Goal: Task Accomplishment & Management: Complete application form

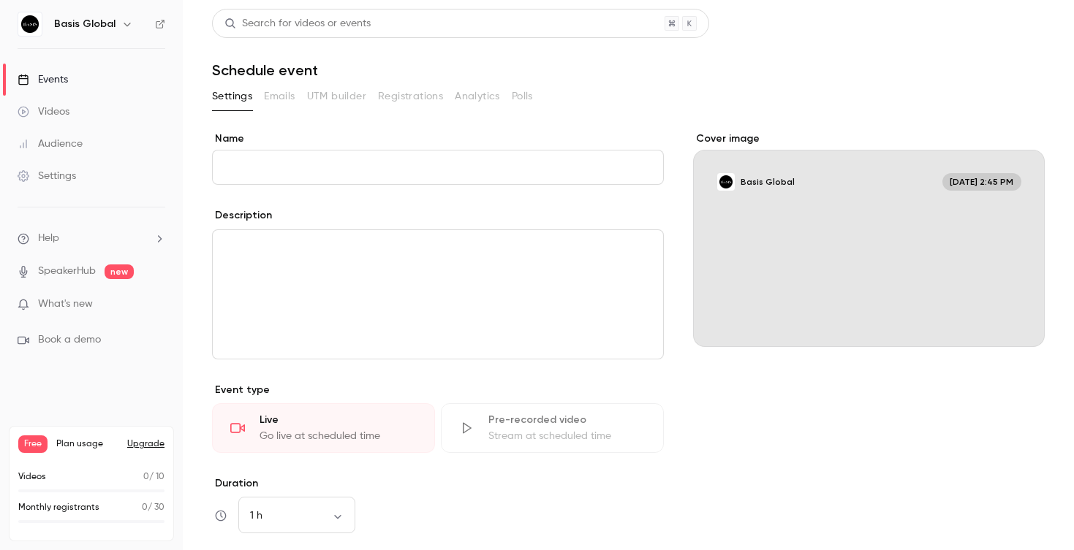
click at [53, 80] on div "Events" at bounding box center [43, 79] width 50 height 15
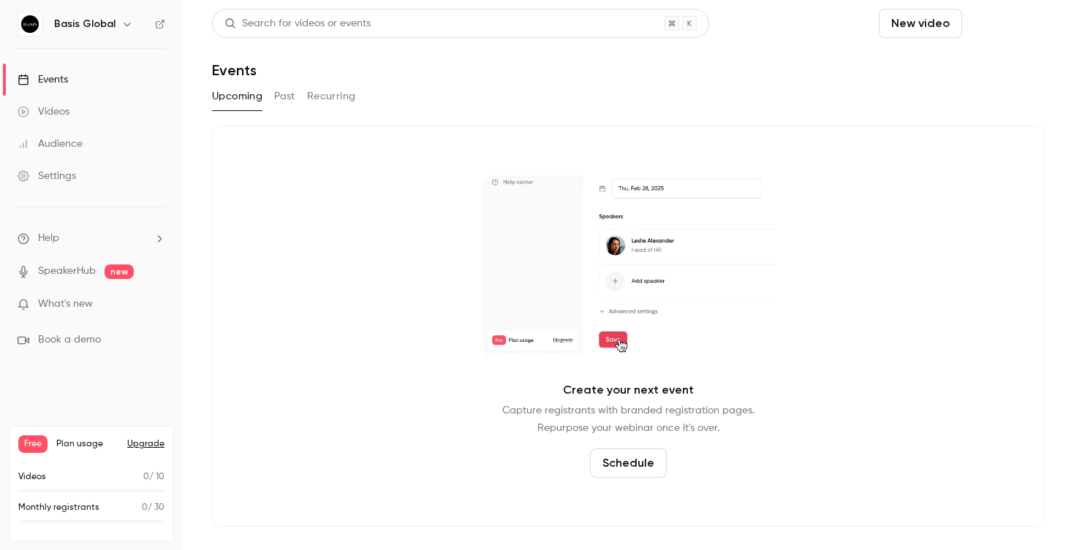
click at [968, 26] on button "Schedule" at bounding box center [1006, 23] width 77 height 29
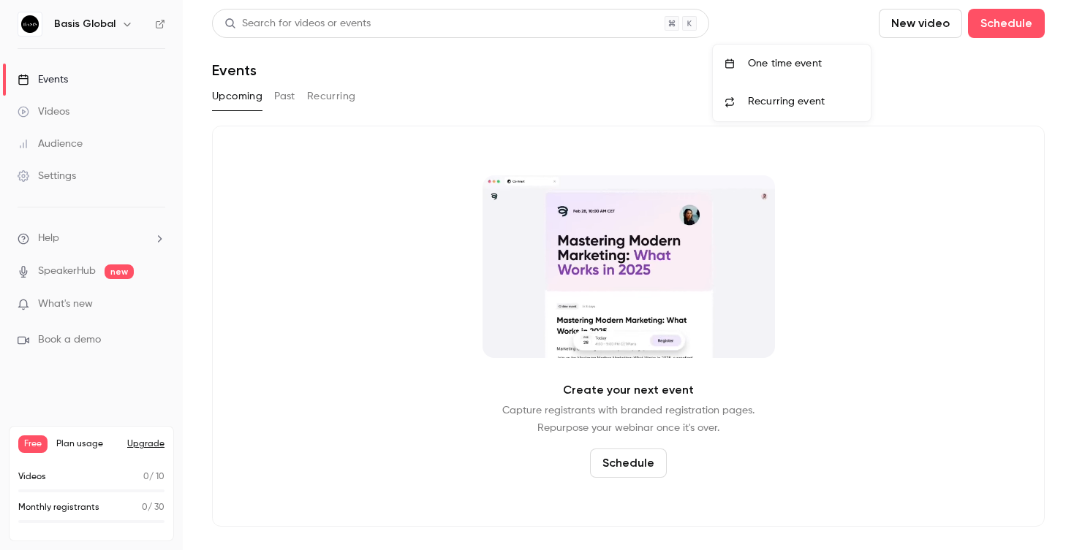
click at [781, 77] on li "One time event" at bounding box center [792, 64] width 158 height 38
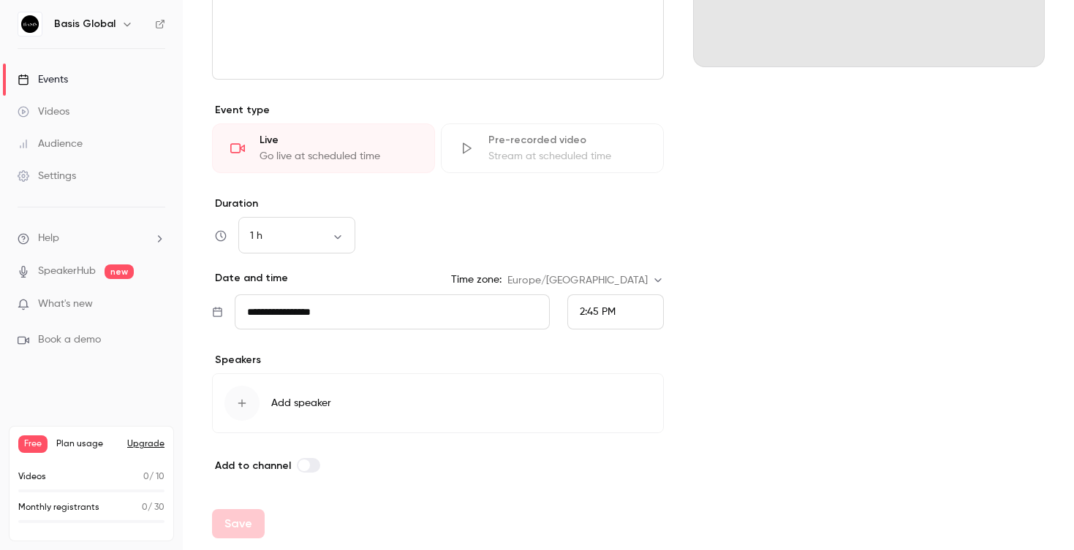
scroll to position [280, 0]
click at [306, 387] on button "Add speaker" at bounding box center [438, 403] width 452 height 60
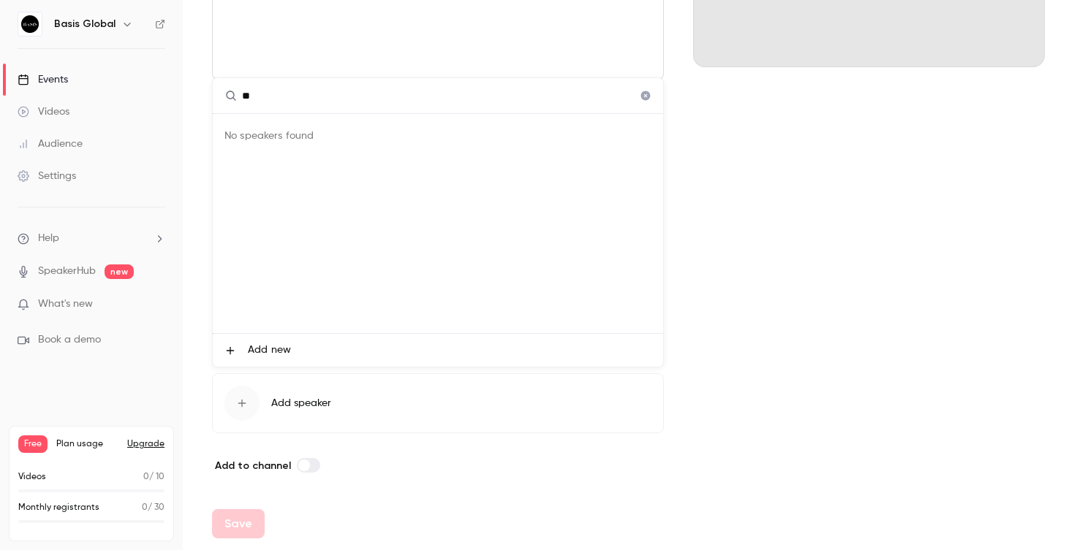
type input "*"
click at [270, 346] on span "Add new" at bounding box center [269, 350] width 43 height 15
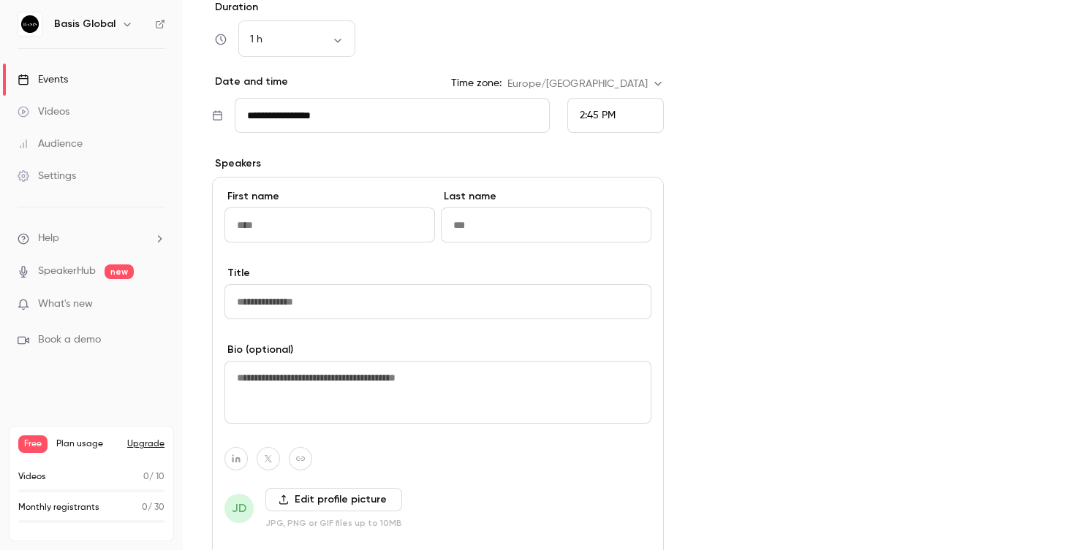
scroll to position [472, 0]
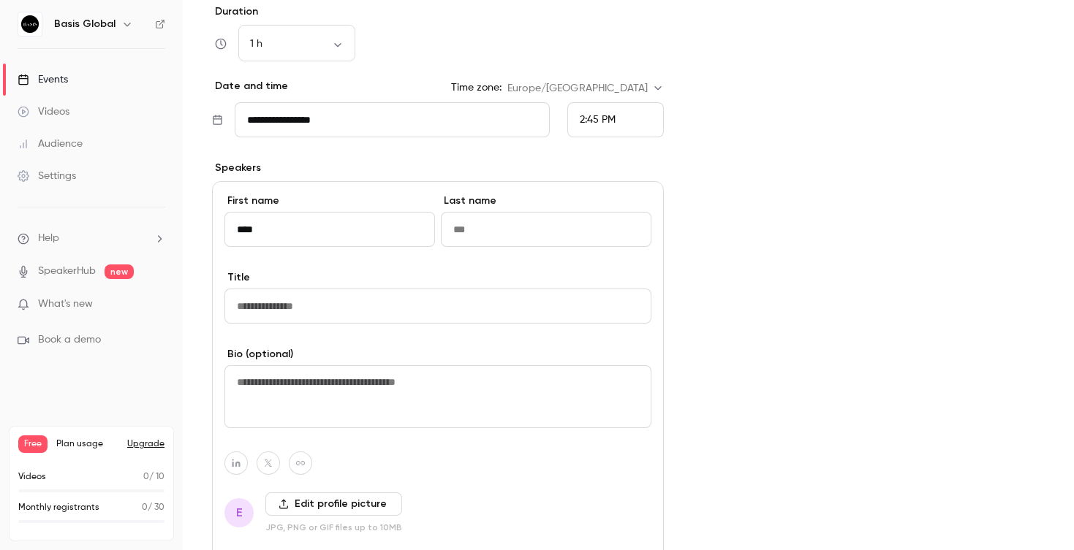
type input "****"
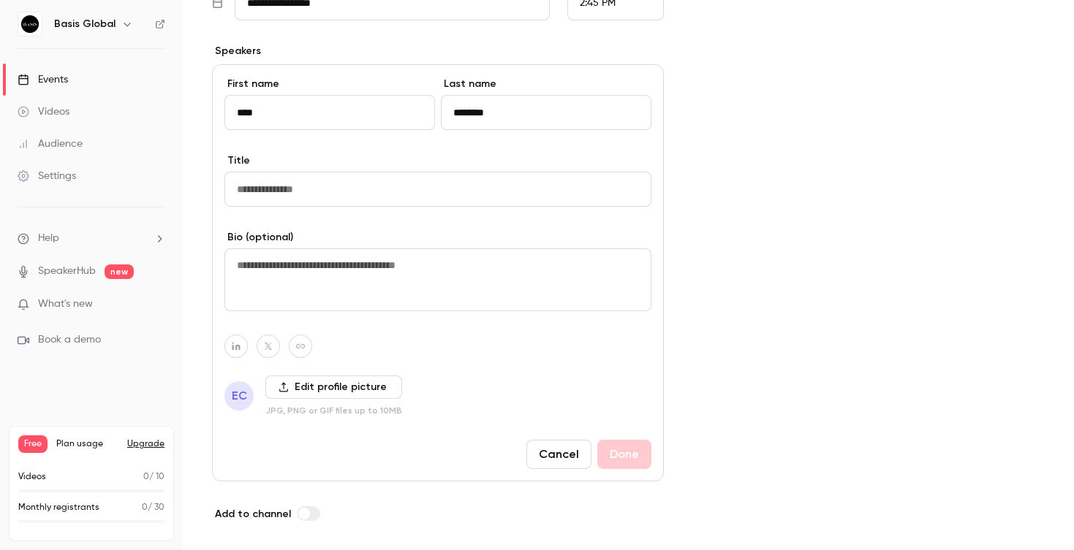
scroll to position [591, 0]
type input "********"
click at [281, 189] on input "Title" at bounding box center [437, 187] width 427 height 35
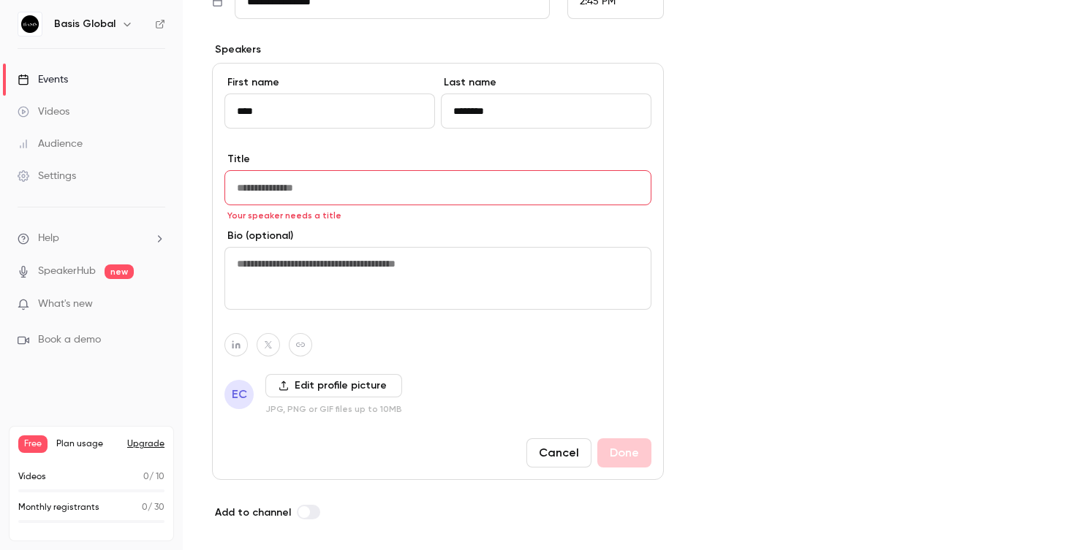
click at [316, 275] on textarea at bounding box center [437, 278] width 427 height 63
click at [237, 401] on span "EC" at bounding box center [239, 395] width 15 height 18
click at [476, 358] on div "First name **** Last name ******** Title Your speaker needs a title Bio (option…" at bounding box center [438, 271] width 452 height 417
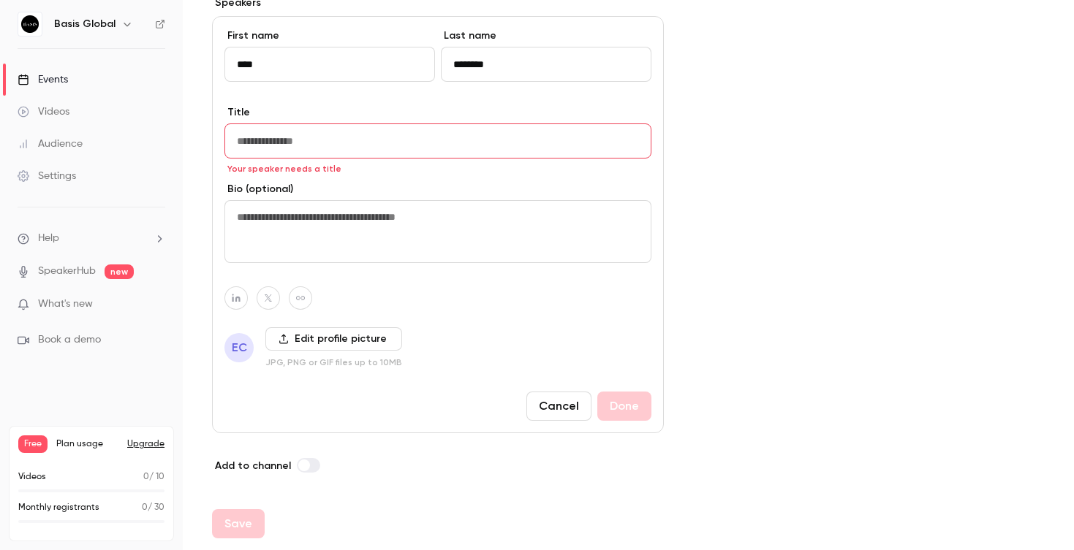
click at [536, 408] on button "Cancel" at bounding box center [558, 406] width 65 height 29
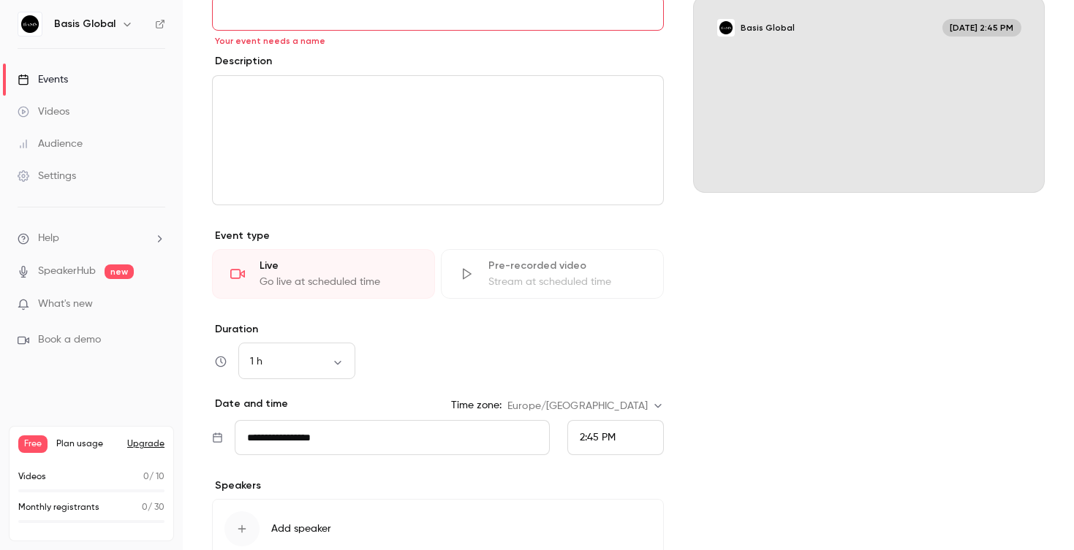
scroll to position [148, 0]
